Goal: Task Accomplishment & Management: Use online tool/utility

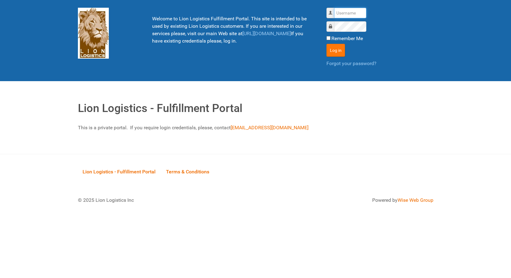
type input "lion"
click at [329, 50] on button "Log in" at bounding box center [335, 50] width 19 height 13
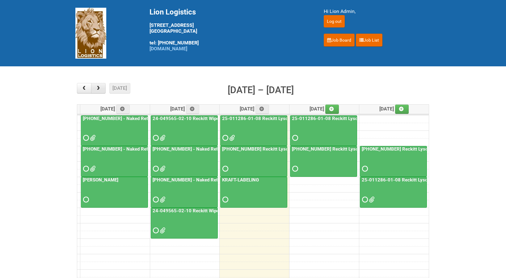
click at [98, 88] on span "button" at bounding box center [98, 88] width 6 height 5
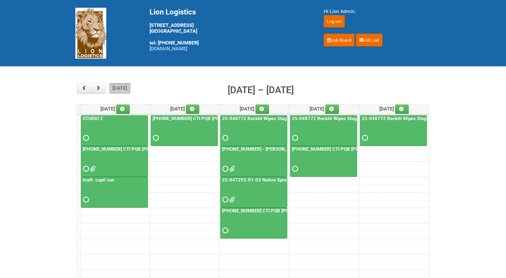
click at [114, 87] on button "[DATE]" at bounding box center [119, 88] width 21 height 11
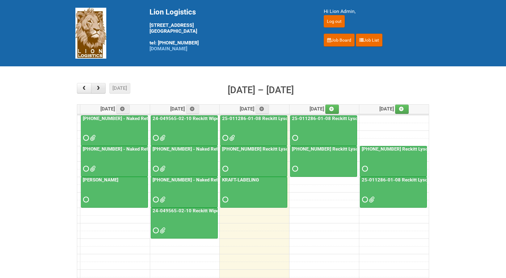
click at [99, 91] on span "button" at bounding box center [98, 88] width 6 height 5
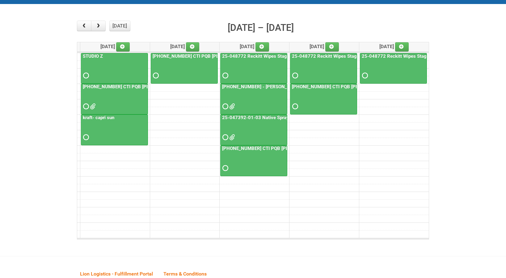
scroll to position [98, 0]
